Goal: Communication & Community: Share content

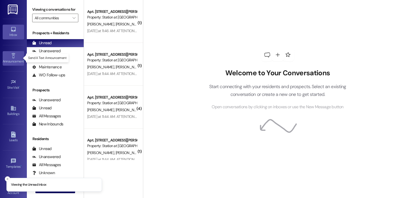
click at [9, 54] on link "Announcement •" at bounding box center [13, 58] width 21 height 14
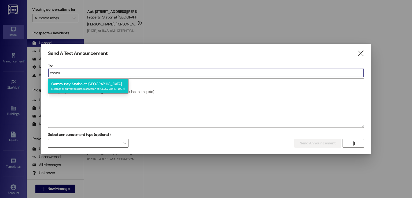
type input "comm"
click at [72, 80] on div "Comm unity: Station at [GEOGRAPHIC_DATA] Message all current residents of Stati…" at bounding box center [88, 86] width 81 height 15
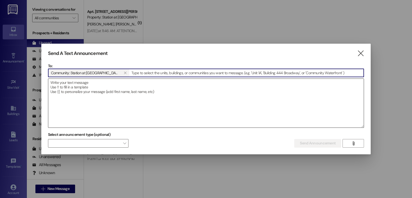
click at [60, 81] on textarea at bounding box center [206, 103] width 316 height 49
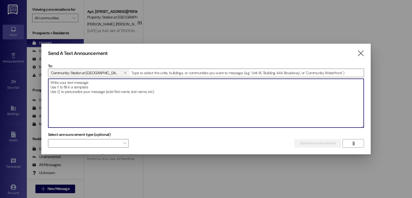
type textarea "G"
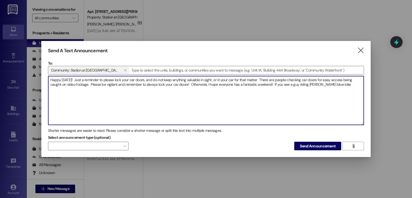
drag, startPoint x: 261, startPoint y: 84, endPoint x: 268, endPoint y: 86, distance: 7.7
click at [268, 86] on textarea "Happy [DATE]! Just a reminder to please lock your car doors, and do not keep an…" at bounding box center [206, 100] width 316 height 49
click at [328, 84] on textarea "Happy [DATE]! Just a reminder to please lock your car doors, and do not keep an…" at bounding box center [206, 100] width 316 height 49
drag, startPoint x: 328, startPoint y: 84, endPoint x: 261, endPoint y: 86, distance: 66.3
click at [261, 86] on textarea "Happy [DATE]! Just a reminder to please lock your car doors, and do not keep an…" at bounding box center [206, 100] width 316 height 49
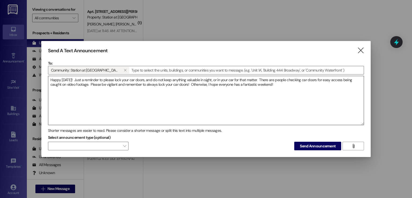
click at [268, 85] on textarea "Happy [DATE]! Just a reminder to please lock your car doors, and do not keep an…" at bounding box center [206, 100] width 316 height 49
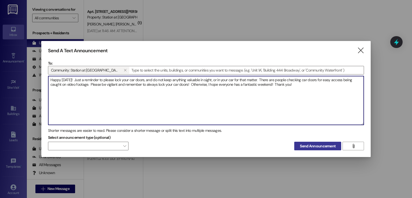
type textarea "Happy [DATE]! Just a reminder to please lock your car doors, and do not keep an…"
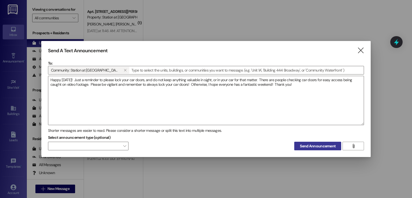
click at [302, 146] on span "Send Announcement" at bounding box center [318, 147] width 36 height 6
